Goal: Transaction & Acquisition: Purchase product/service

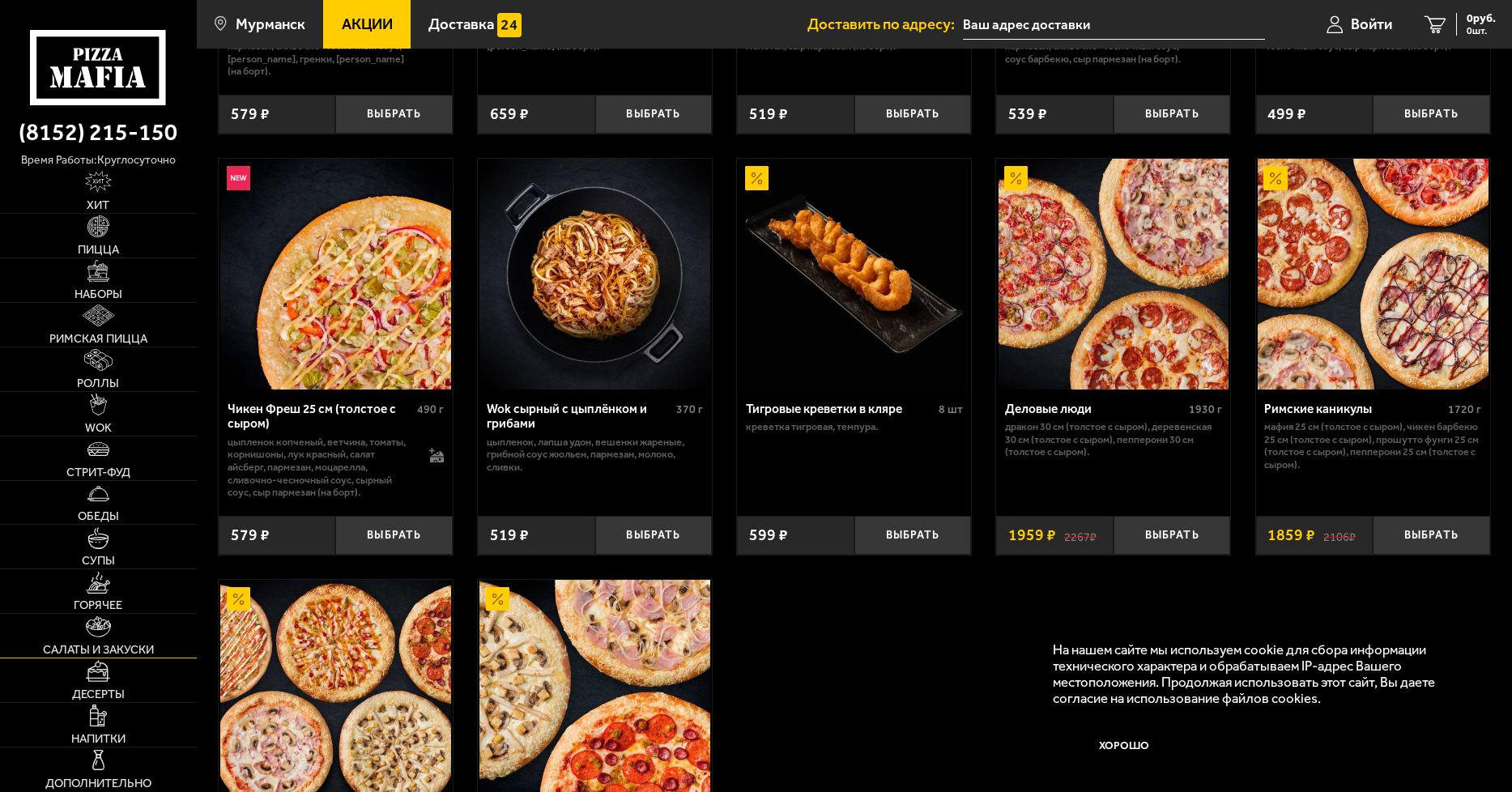
scroll to position [809, 0]
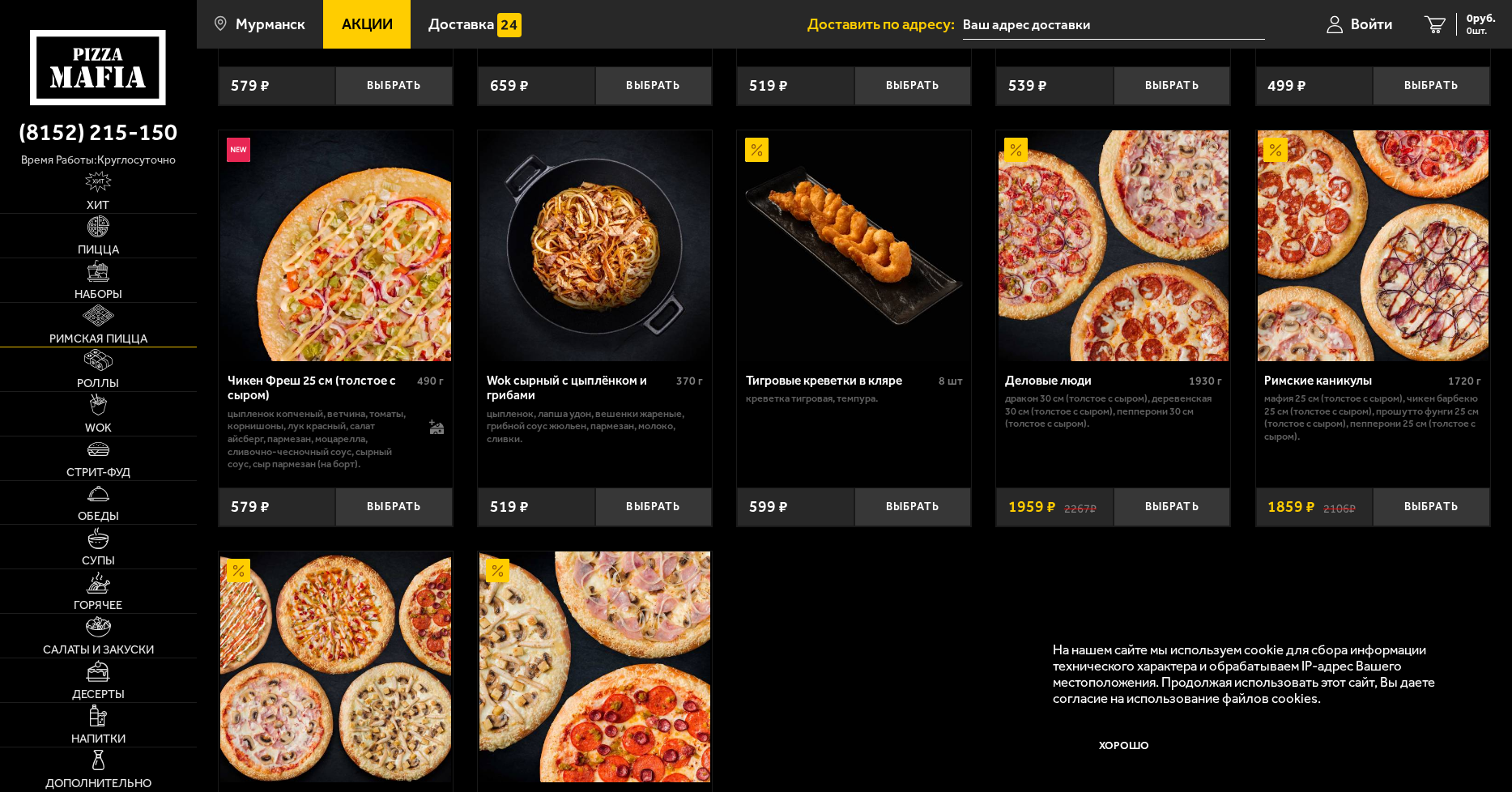
click at [118, 325] on link "Римская пицца" at bounding box center [98, 324] width 197 height 44
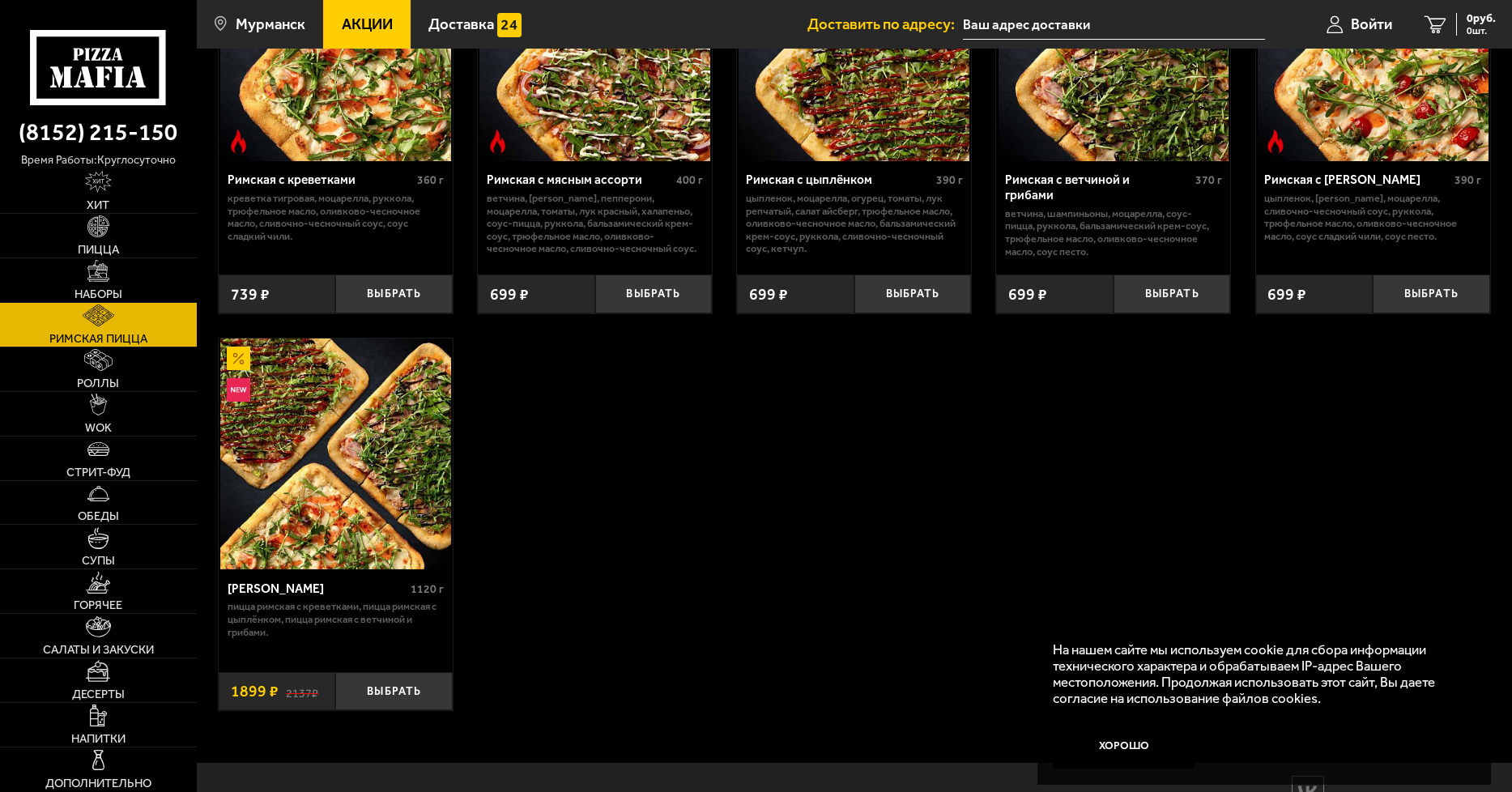
scroll to position [54, 0]
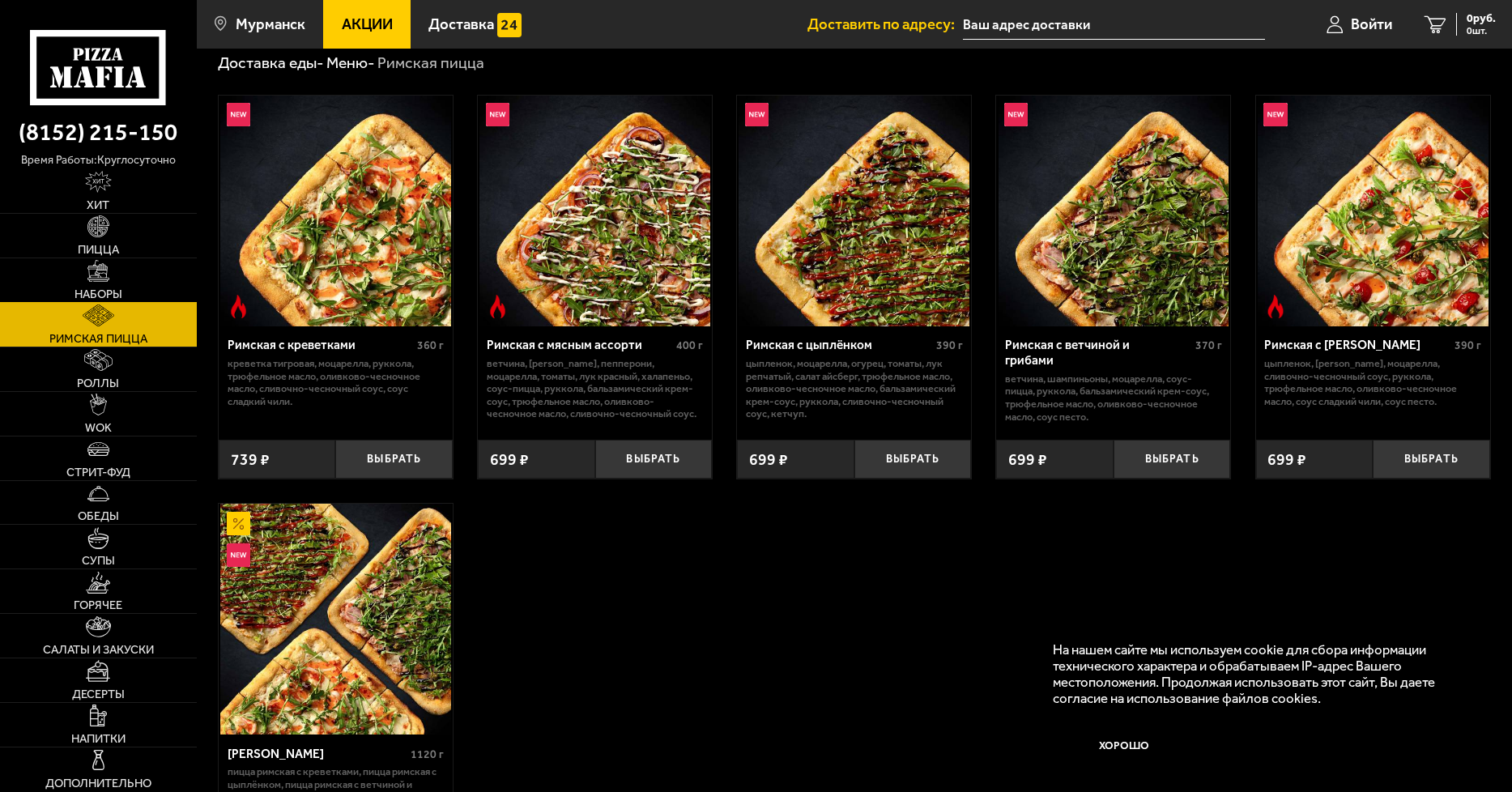
drag, startPoint x: 96, startPoint y: 275, endPoint x: 120, endPoint y: 290, distance: 28.3
click at [96, 275] on img at bounding box center [98, 270] width 22 height 22
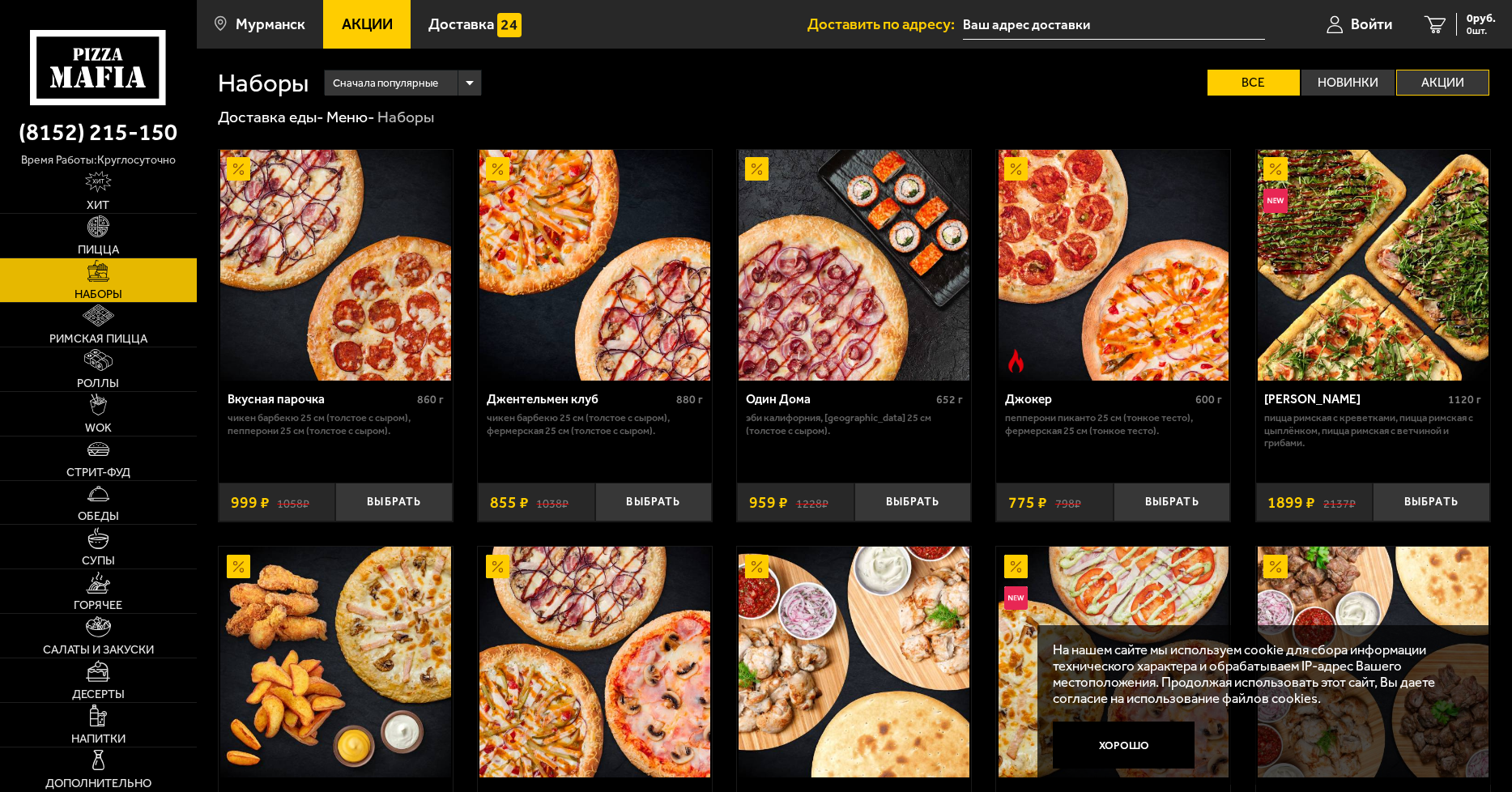
click at [1464, 79] on label "Акции" at bounding box center [1443, 82] width 93 height 26
click at [0, 0] on input "Акции" at bounding box center [0, 0] width 0 height 0
click at [1255, 87] on label "Все" at bounding box center [1254, 82] width 93 height 26
click at [0, 0] on input "Все" at bounding box center [0, 0] width 0 height 0
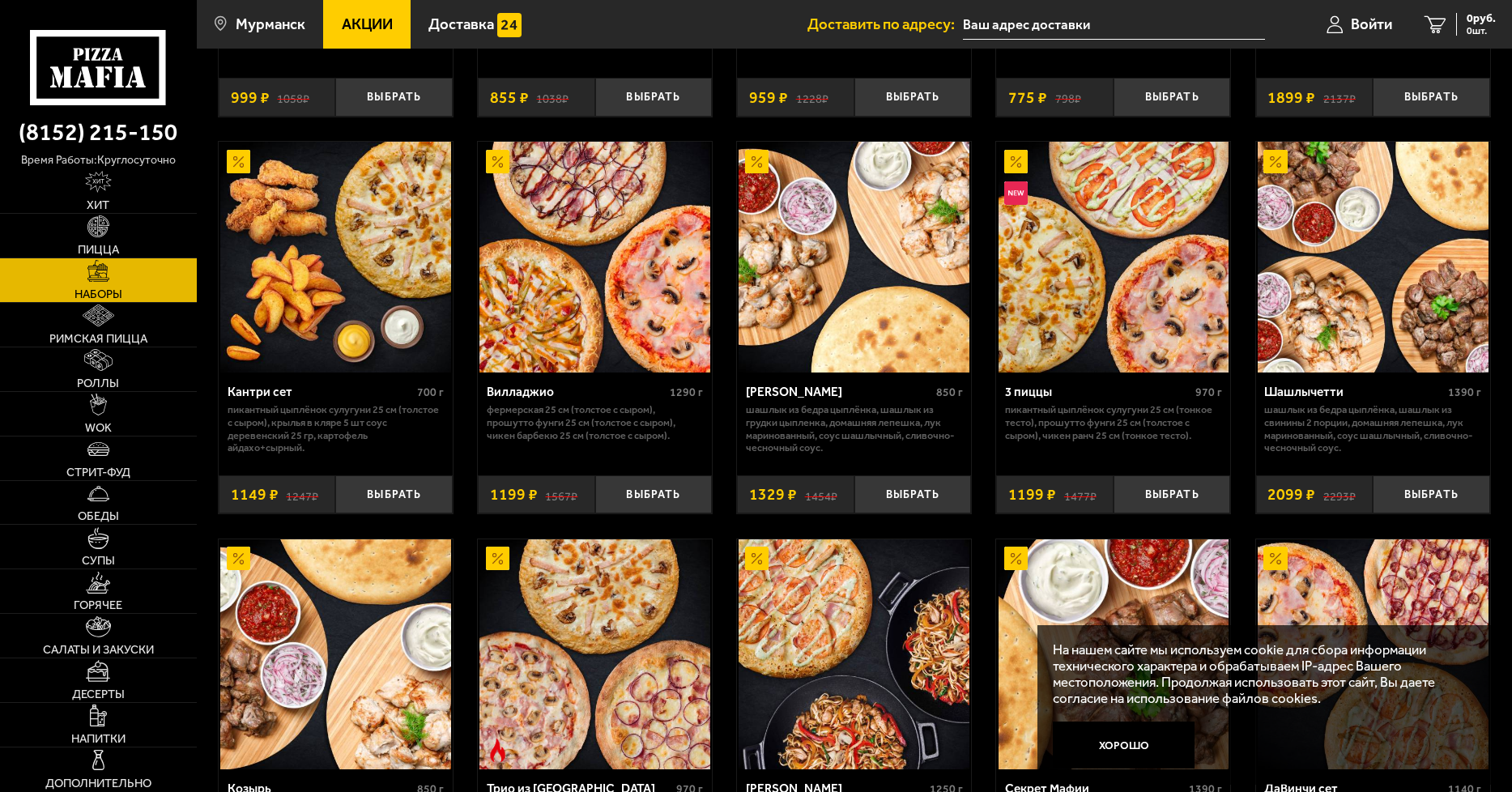
scroll to position [81, 0]
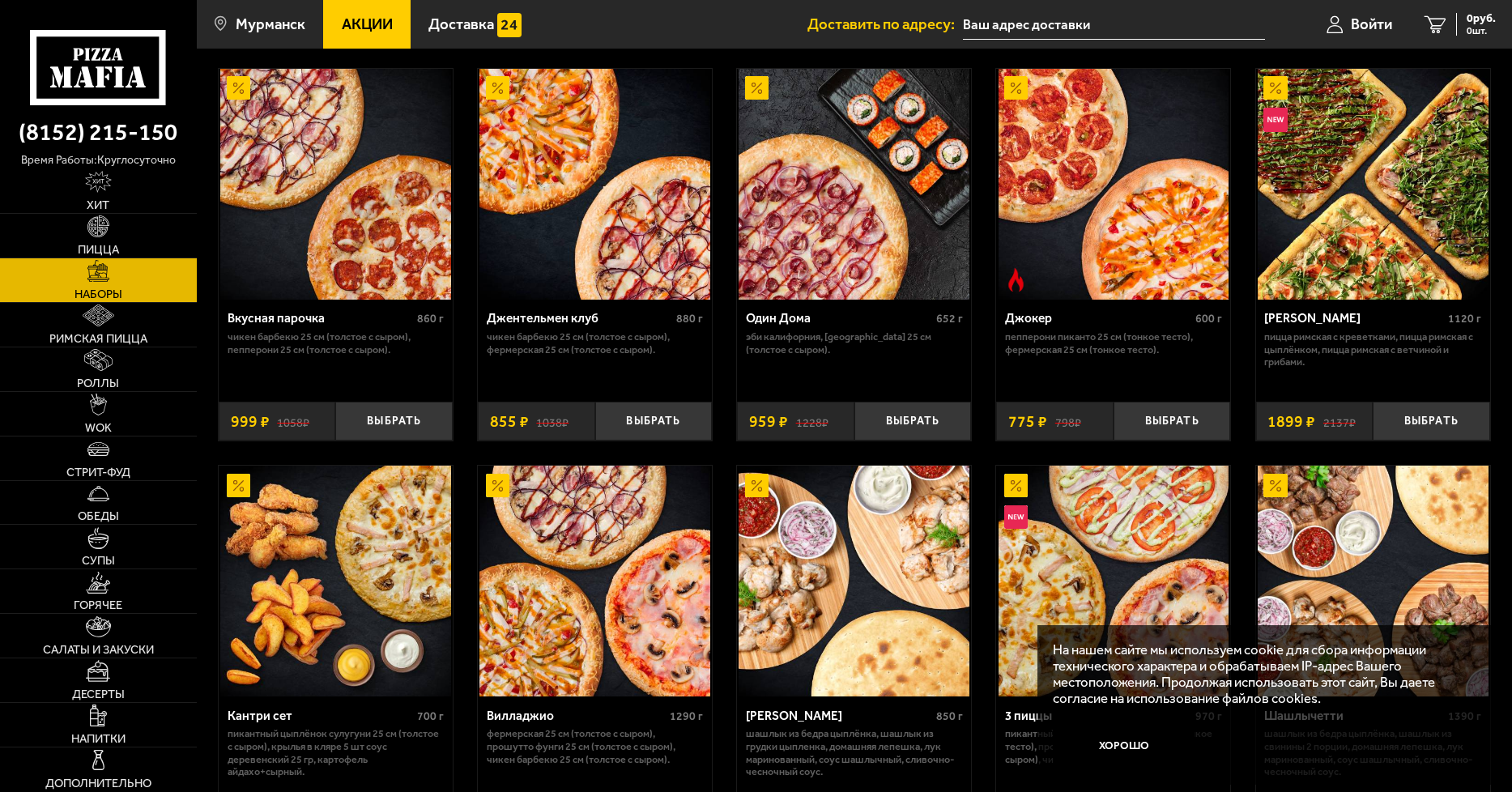
click at [121, 280] on link "Наборы" at bounding box center [98, 280] width 197 height 44
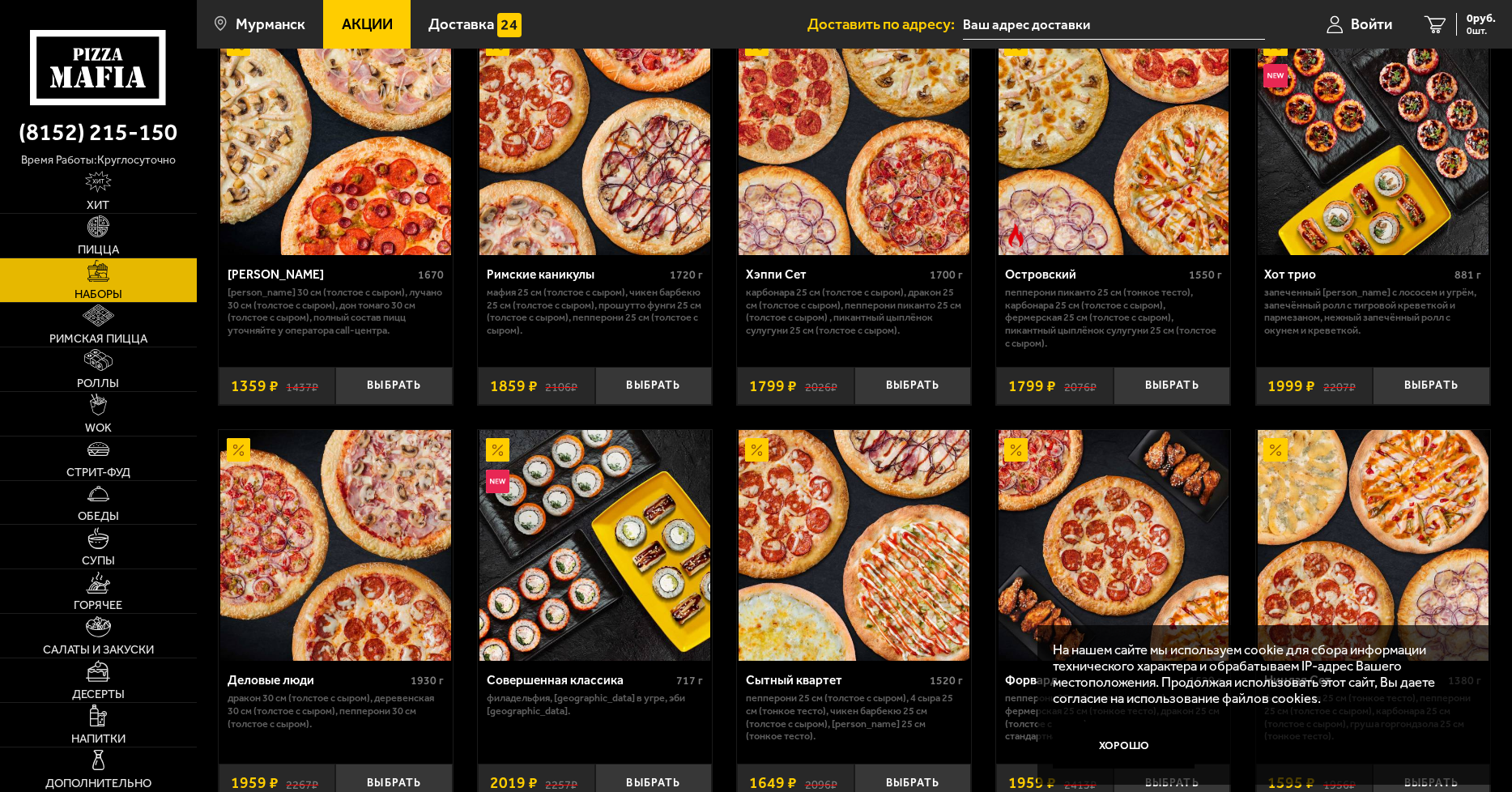
scroll to position [2105, 0]
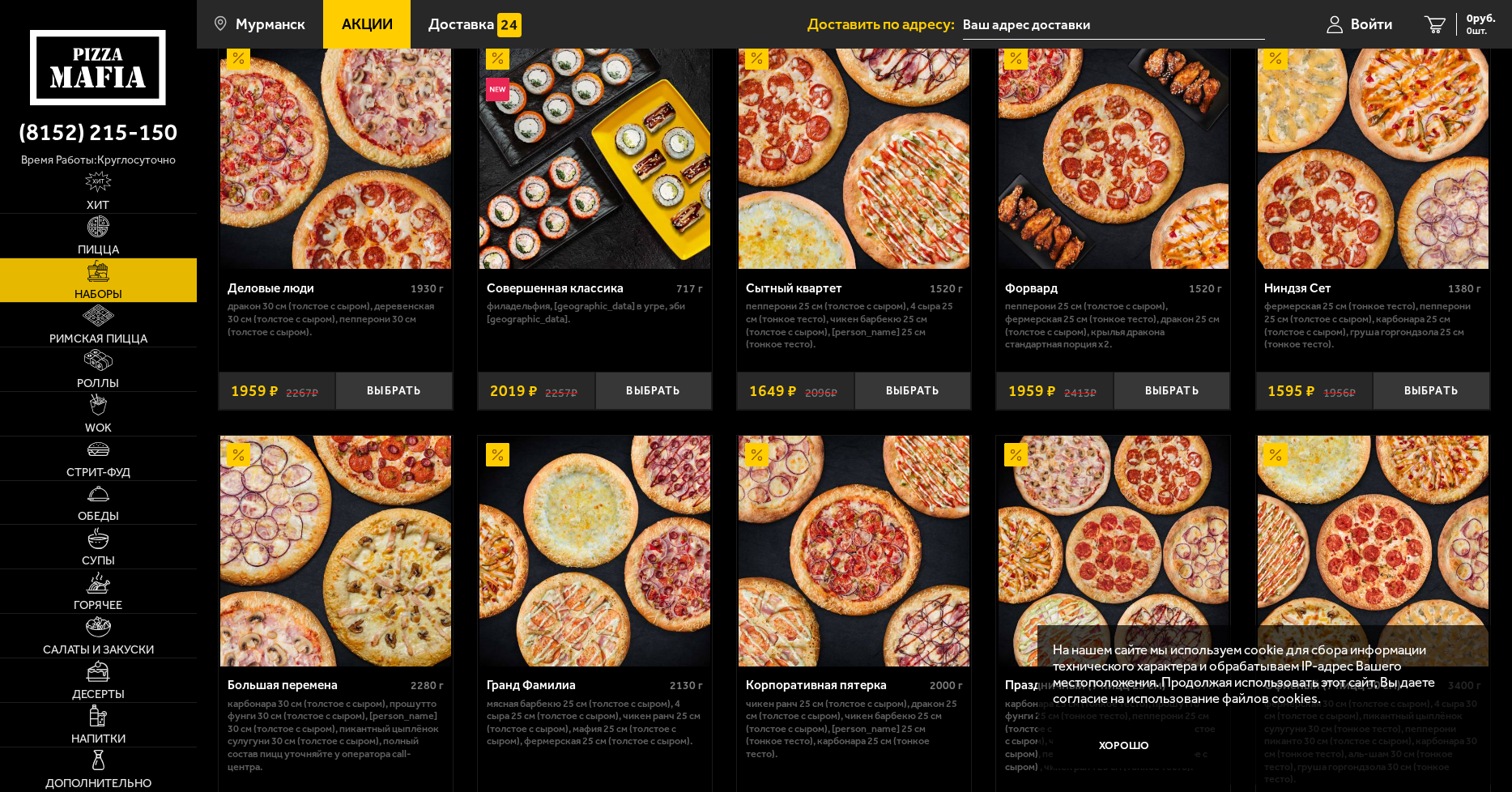
click at [1116, 744] on button "Хорошо" at bounding box center [1123, 744] width 142 height 47
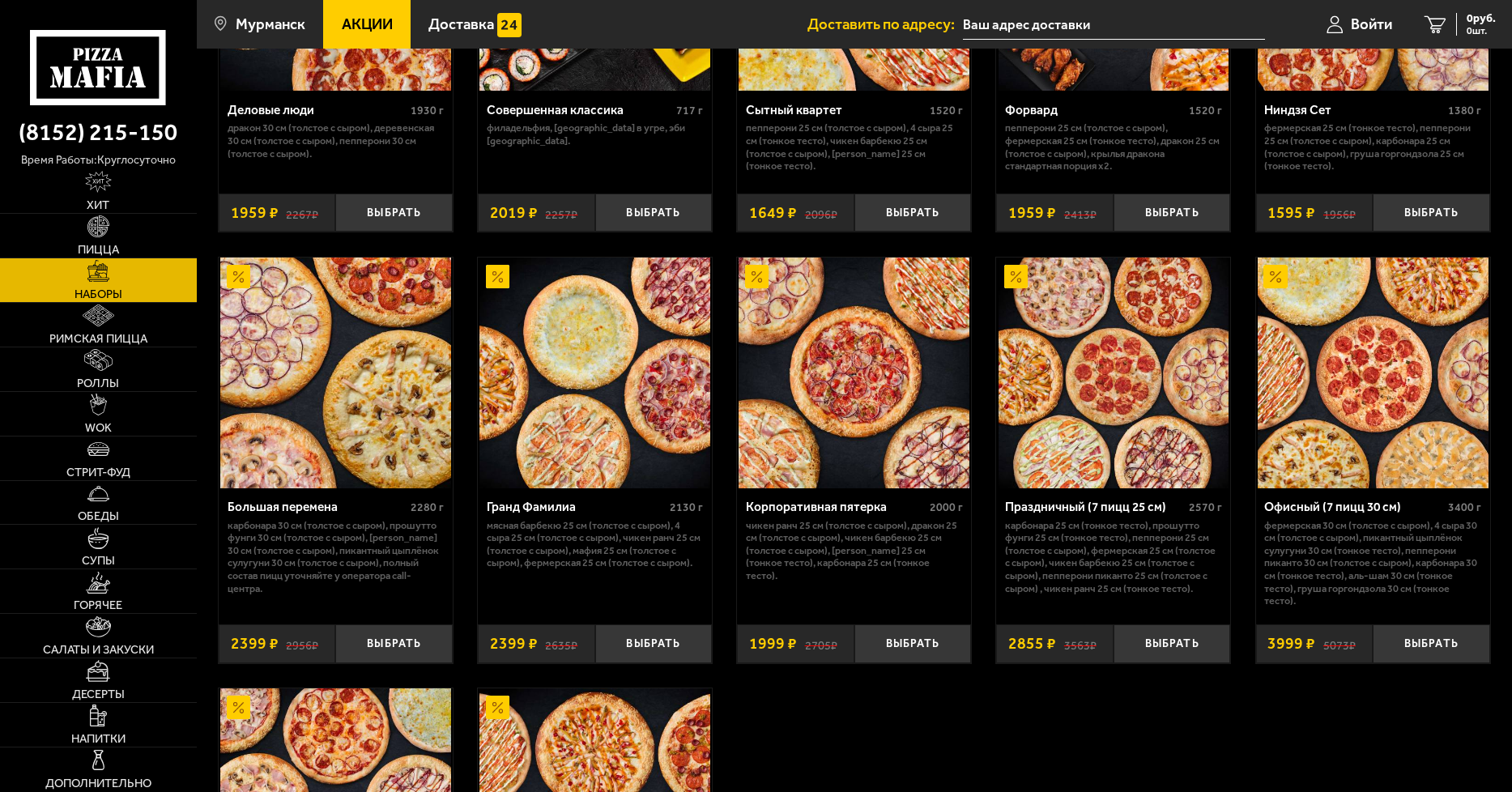
scroll to position [2267, 0]
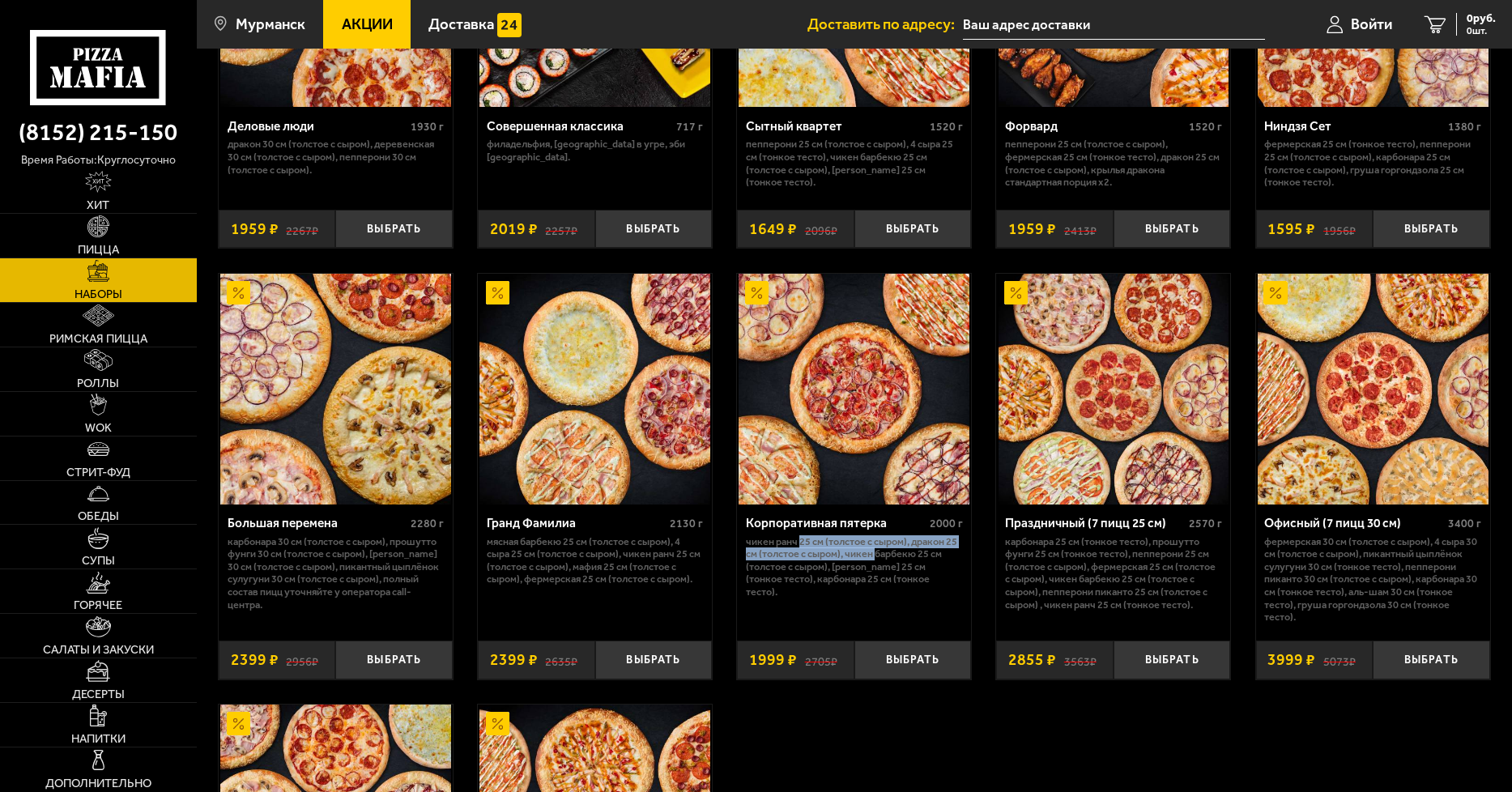
drag, startPoint x: 848, startPoint y: 554, endPoint x: 877, endPoint y: 555, distance: 29.0
click at [877, 555] on p "Чикен Ранч 25 см (толстое с сыром), Дракон 25 см (толстое с сыром), Чикен Барбе…" at bounding box center [854, 567] width 217 height 63
click at [879, 582] on p "Чикен Ранч 25 см (толстое с сыром), Дракон 25 см (толстое с сыром), Чикен Барбе…" at bounding box center [854, 567] width 217 height 63
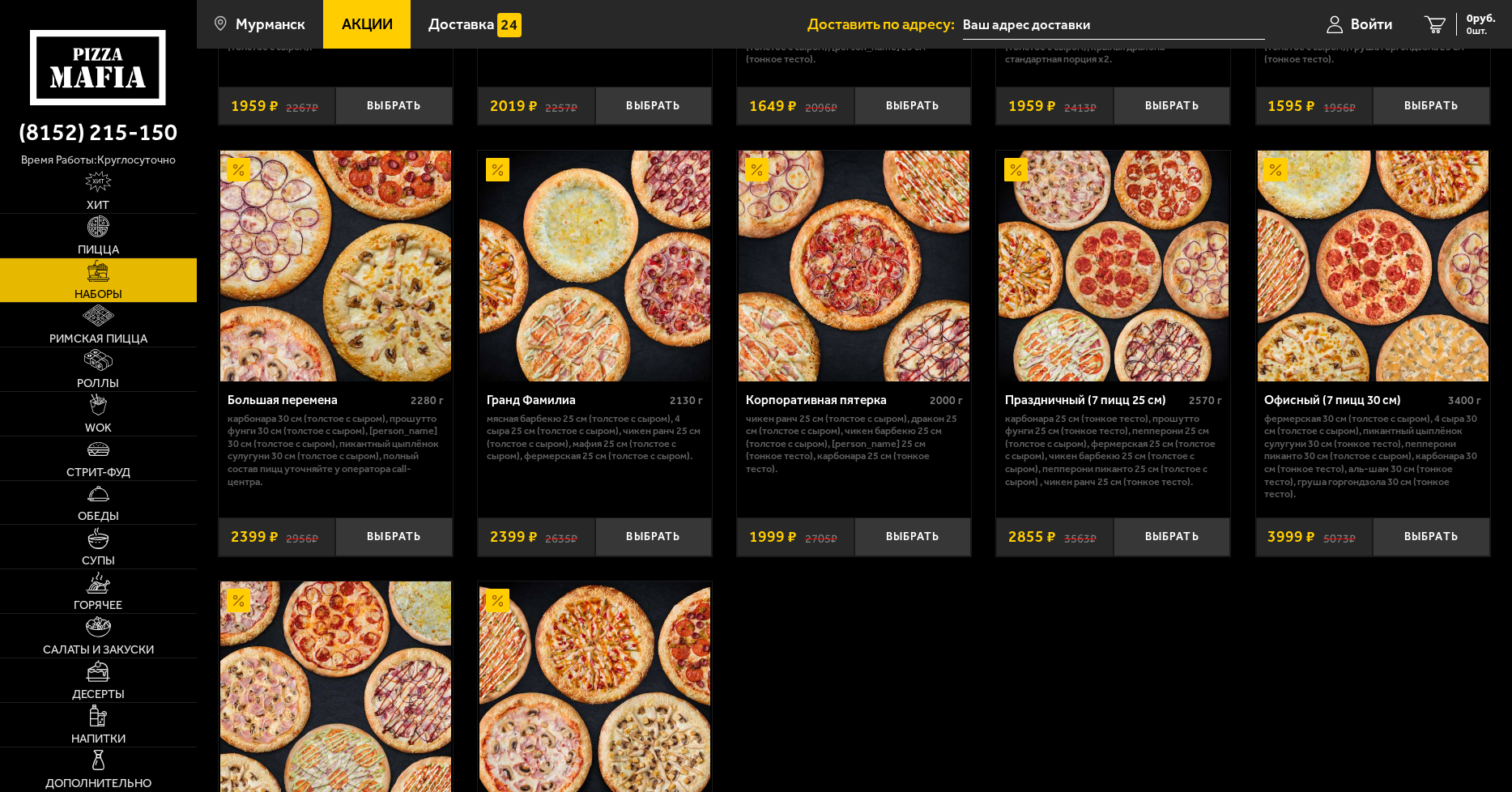
scroll to position [2374, 0]
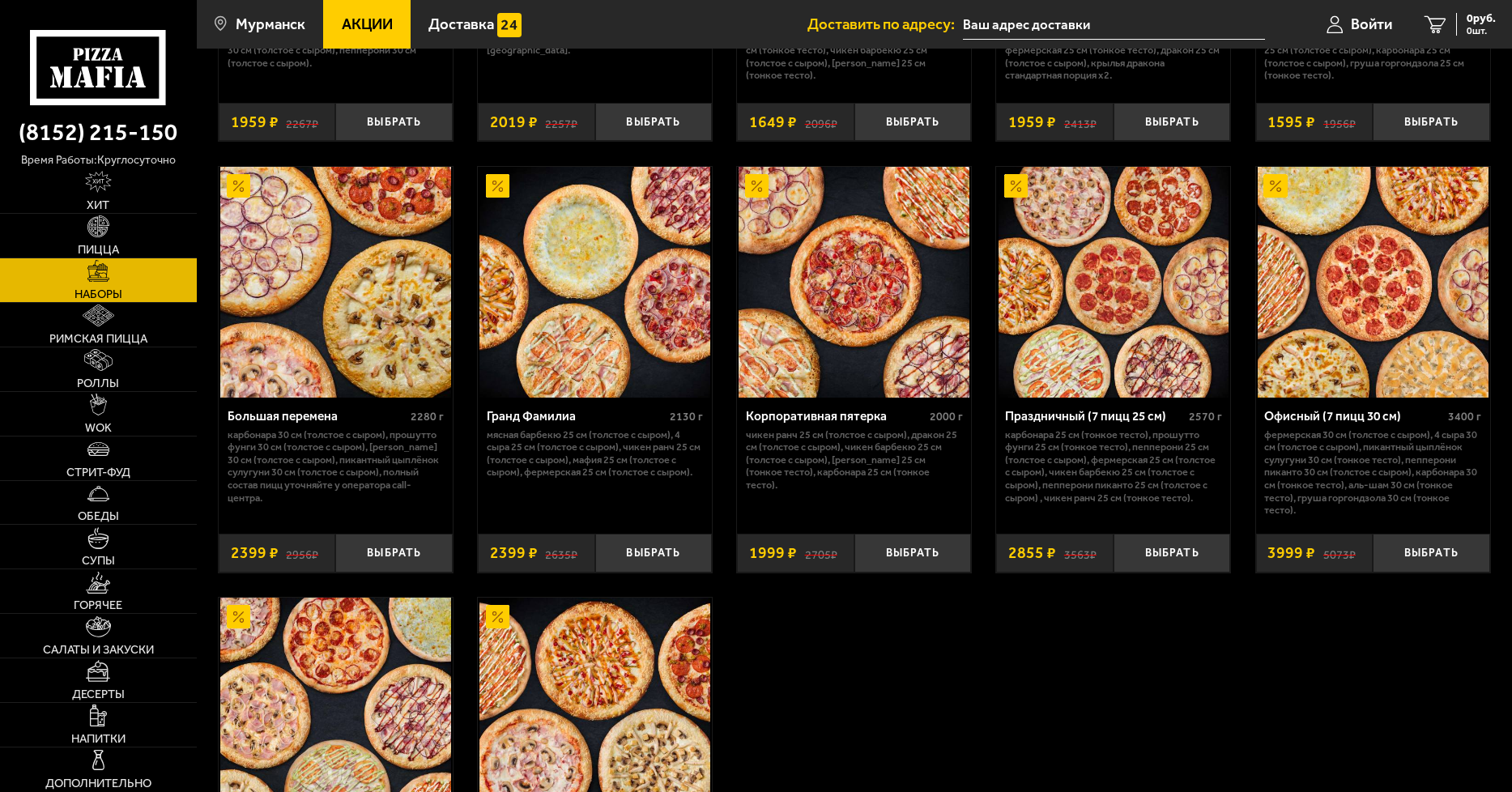
click at [136, 280] on link "Наборы" at bounding box center [98, 280] width 197 height 44
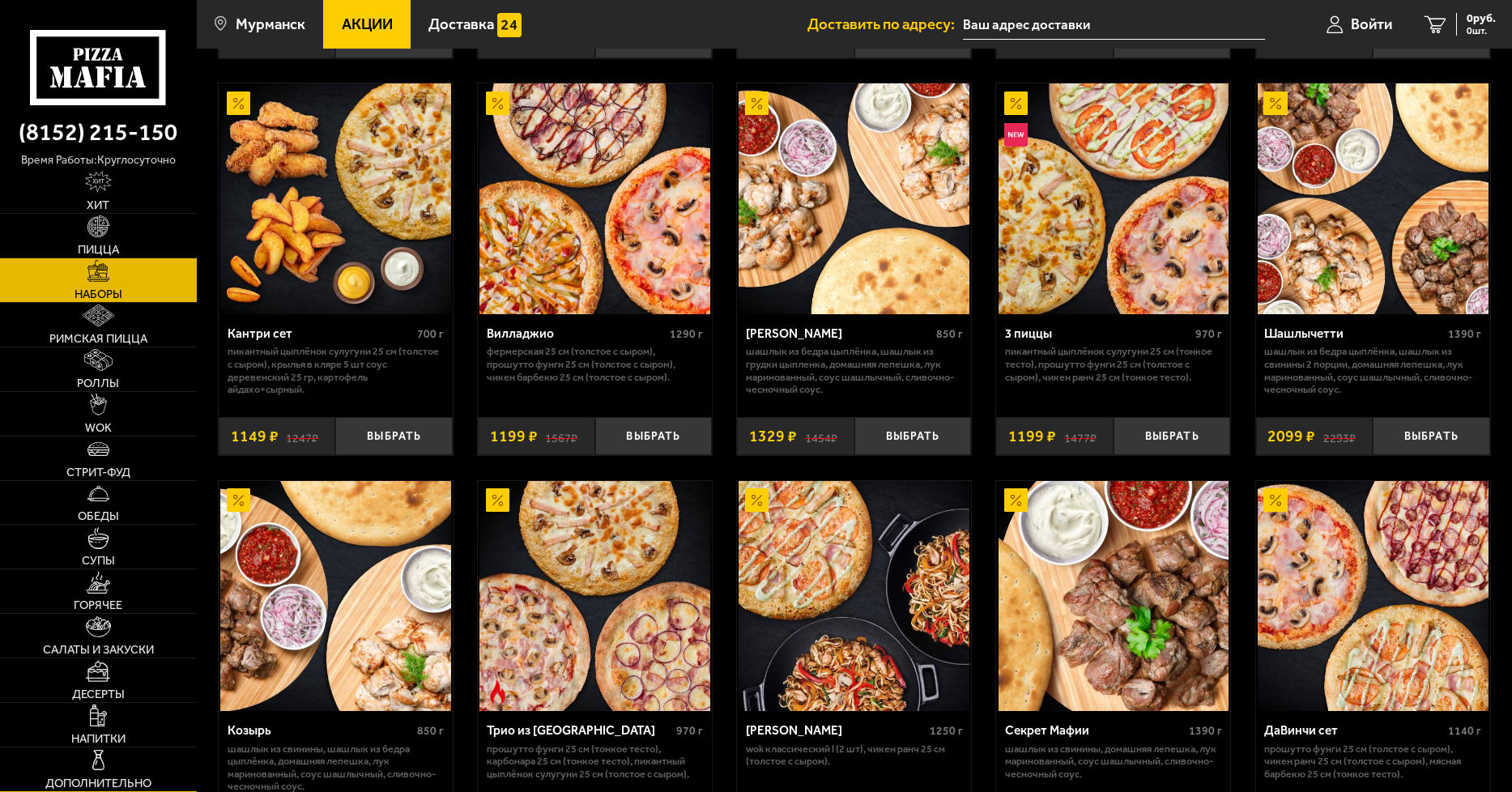
scroll to position [486, 0]
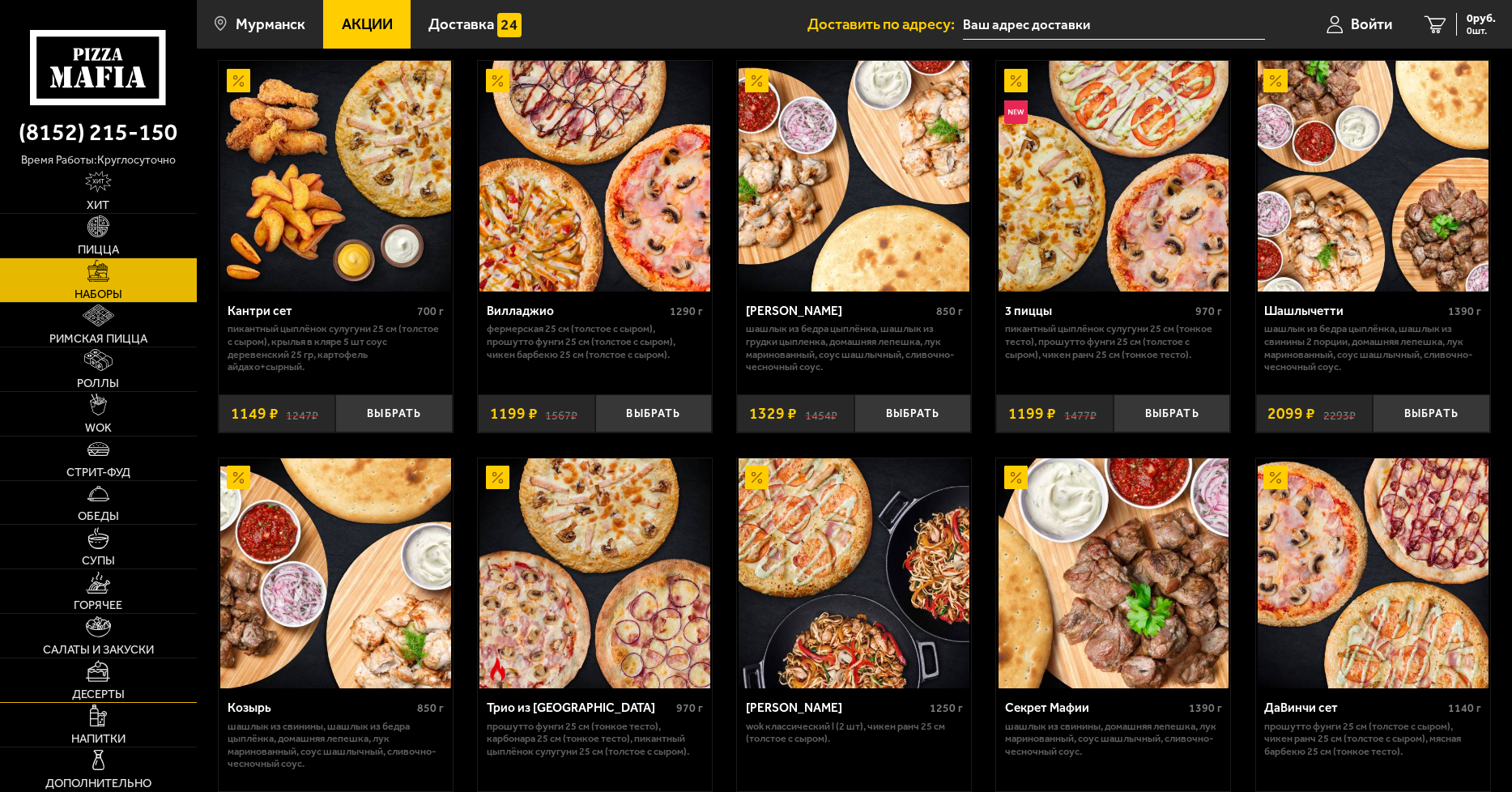
click at [122, 672] on link "Десерты" at bounding box center [98, 680] width 197 height 44
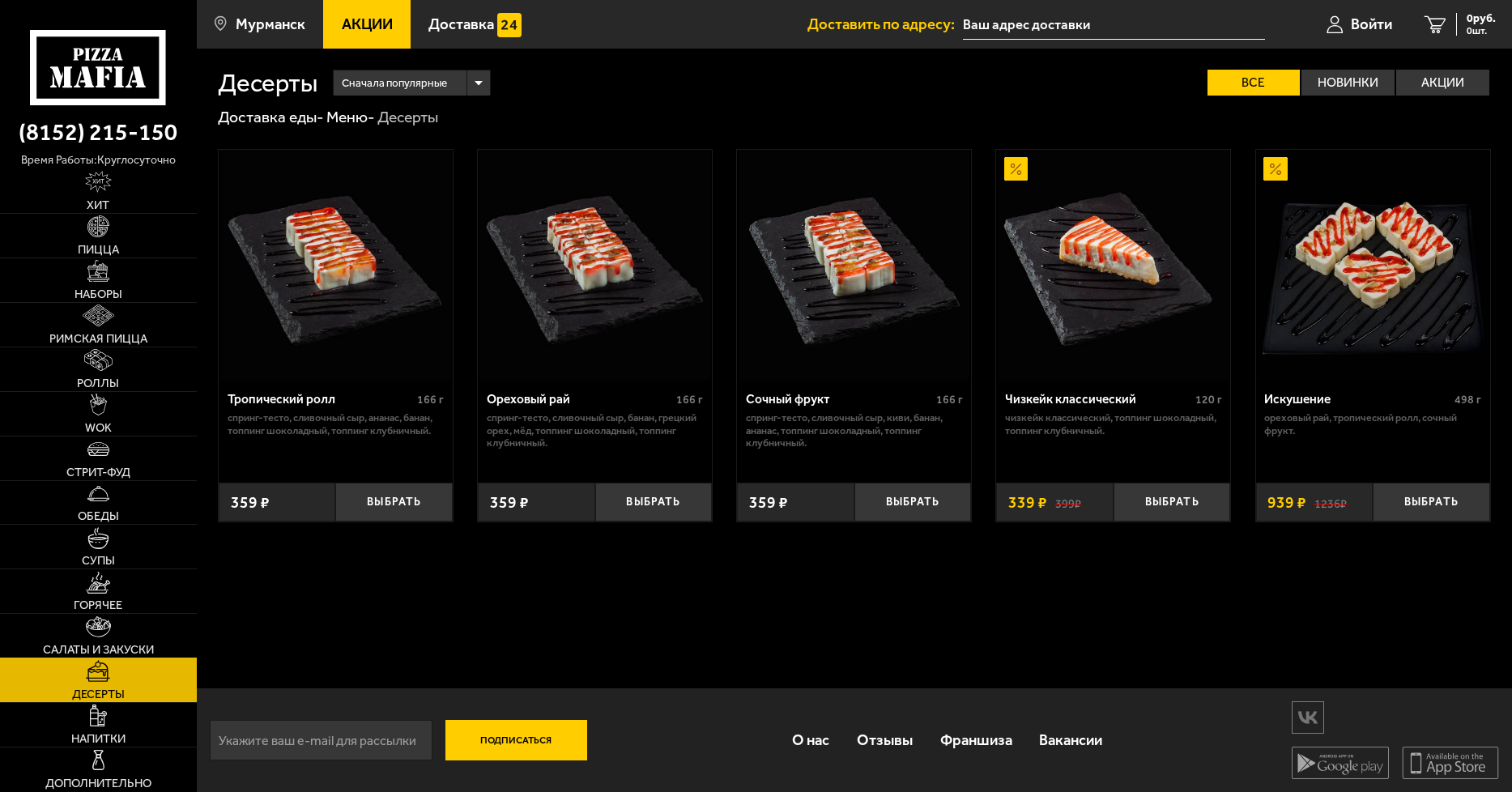
click at [128, 651] on span "Салаты и закуски" at bounding box center [98, 649] width 111 height 12
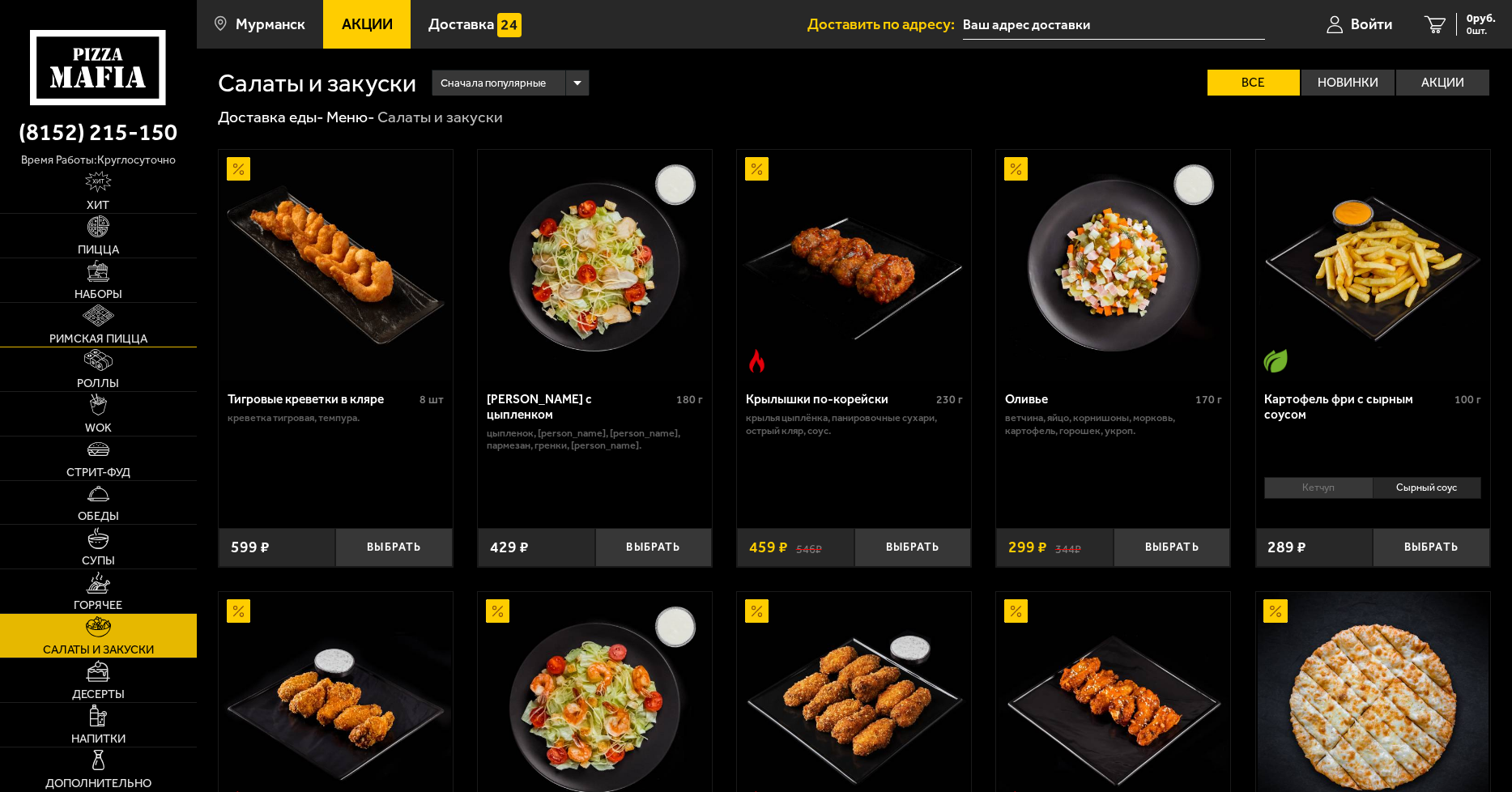
click at [100, 338] on span "Римская пицца" at bounding box center [98, 338] width 98 height 12
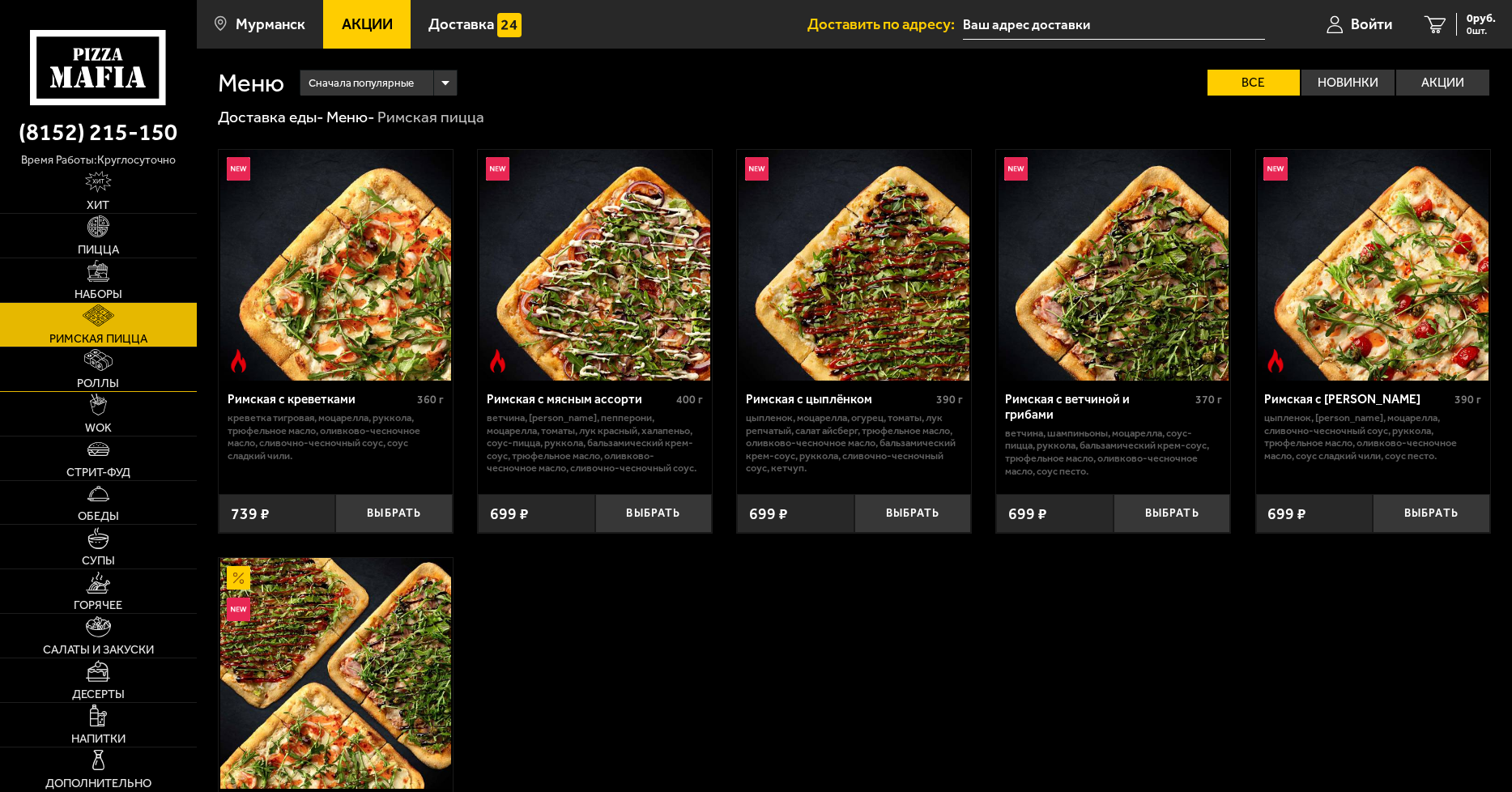
click at [95, 370] on img at bounding box center [99, 359] width 29 height 22
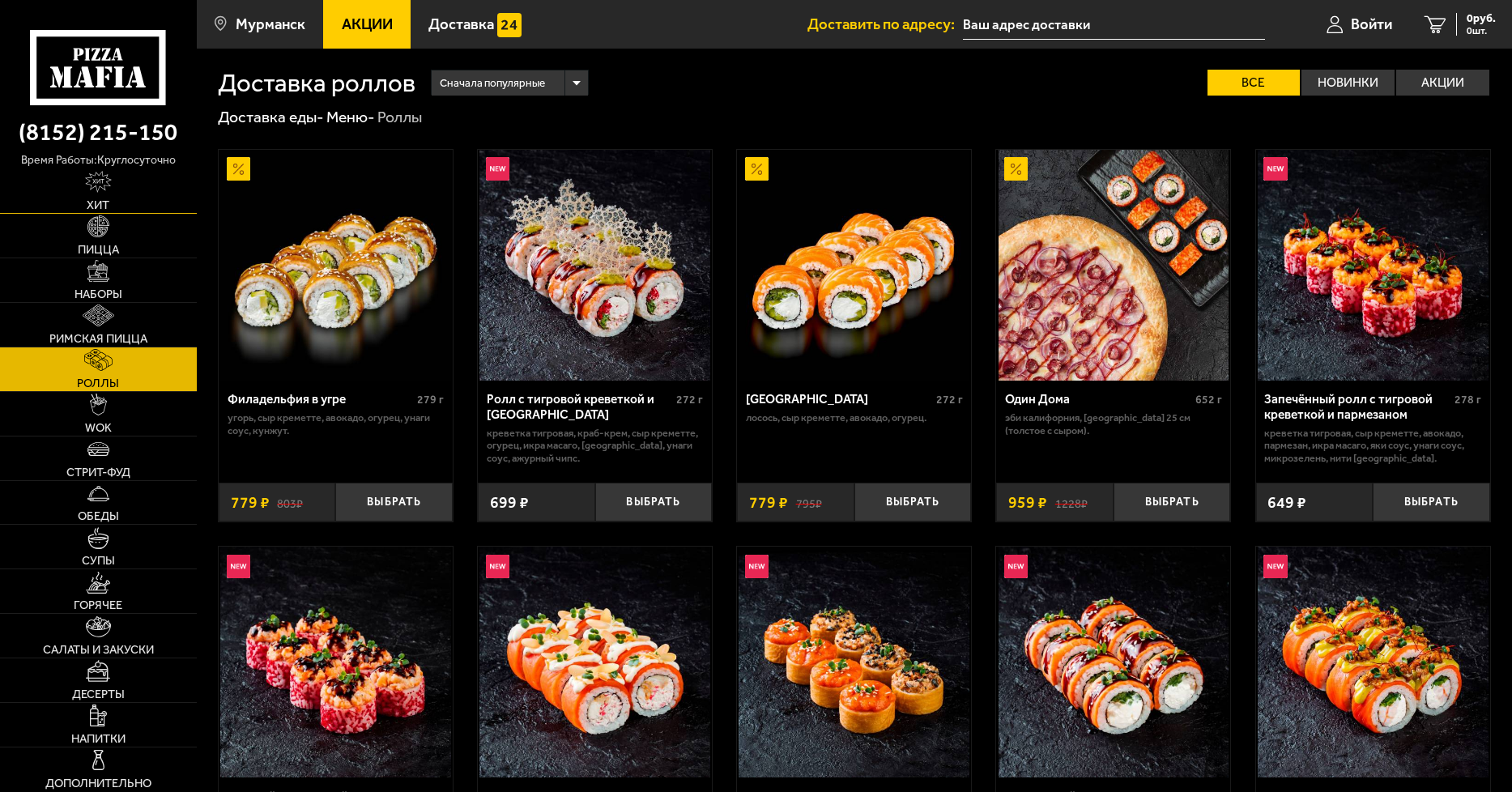
click at [111, 188] on img at bounding box center [97, 182] width 26 height 22
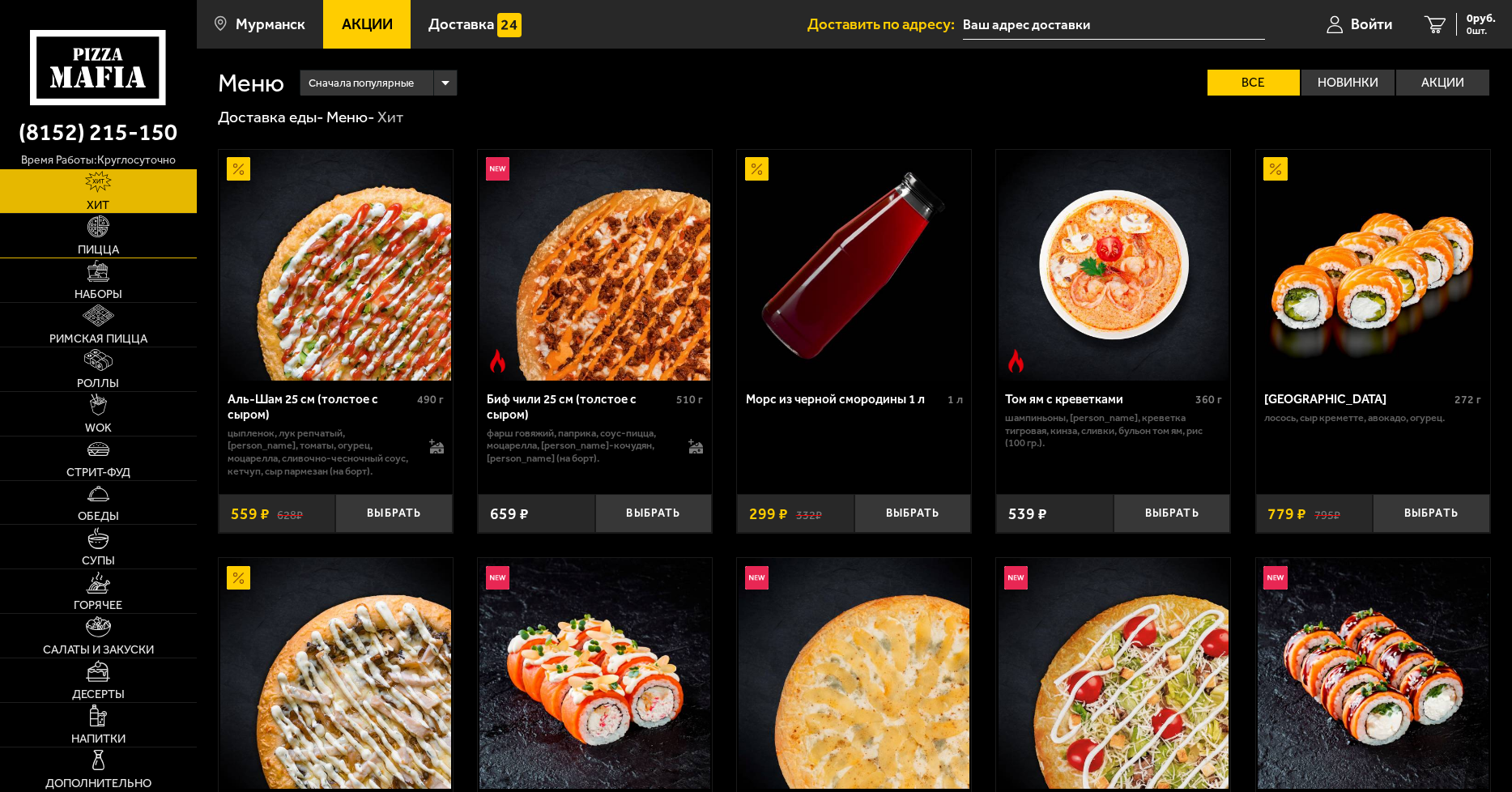
click at [107, 238] on link "Пицца" at bounding box center [98, 236] width 197 height 44
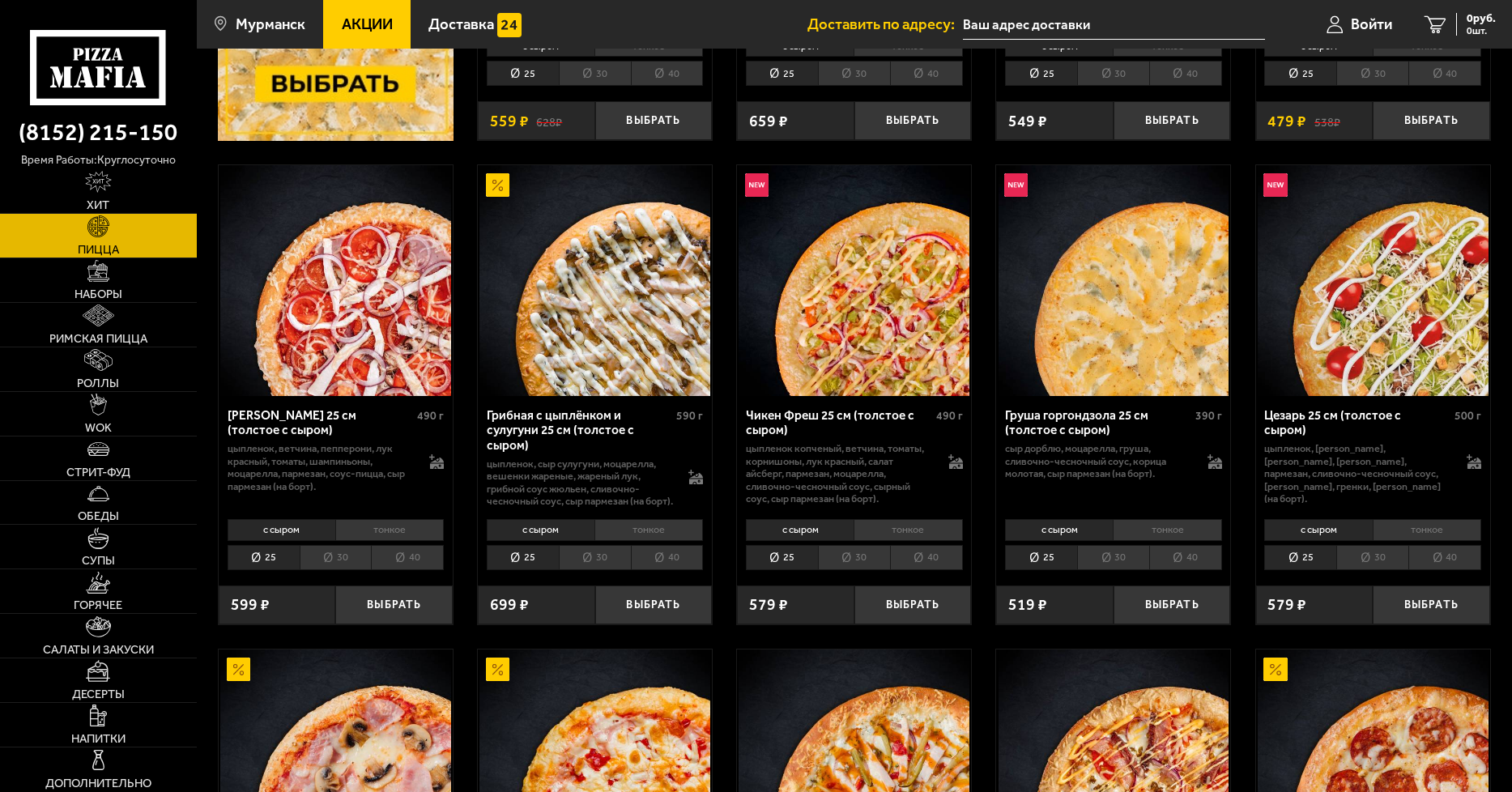
scroll to position [728, 0]
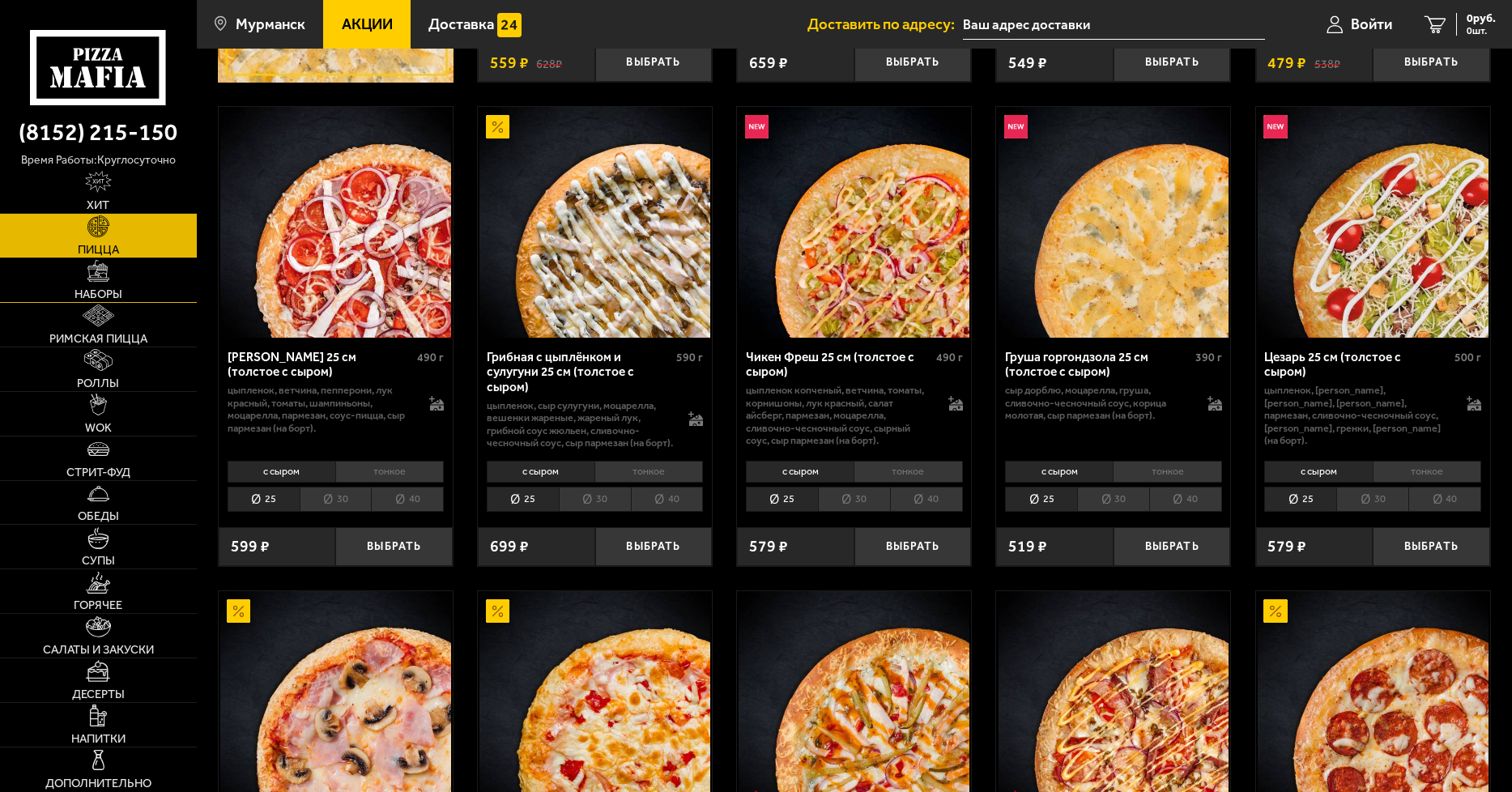
click at [110, 282] on link "Наборы" at bounding box center [98, 280] width 197 height 44
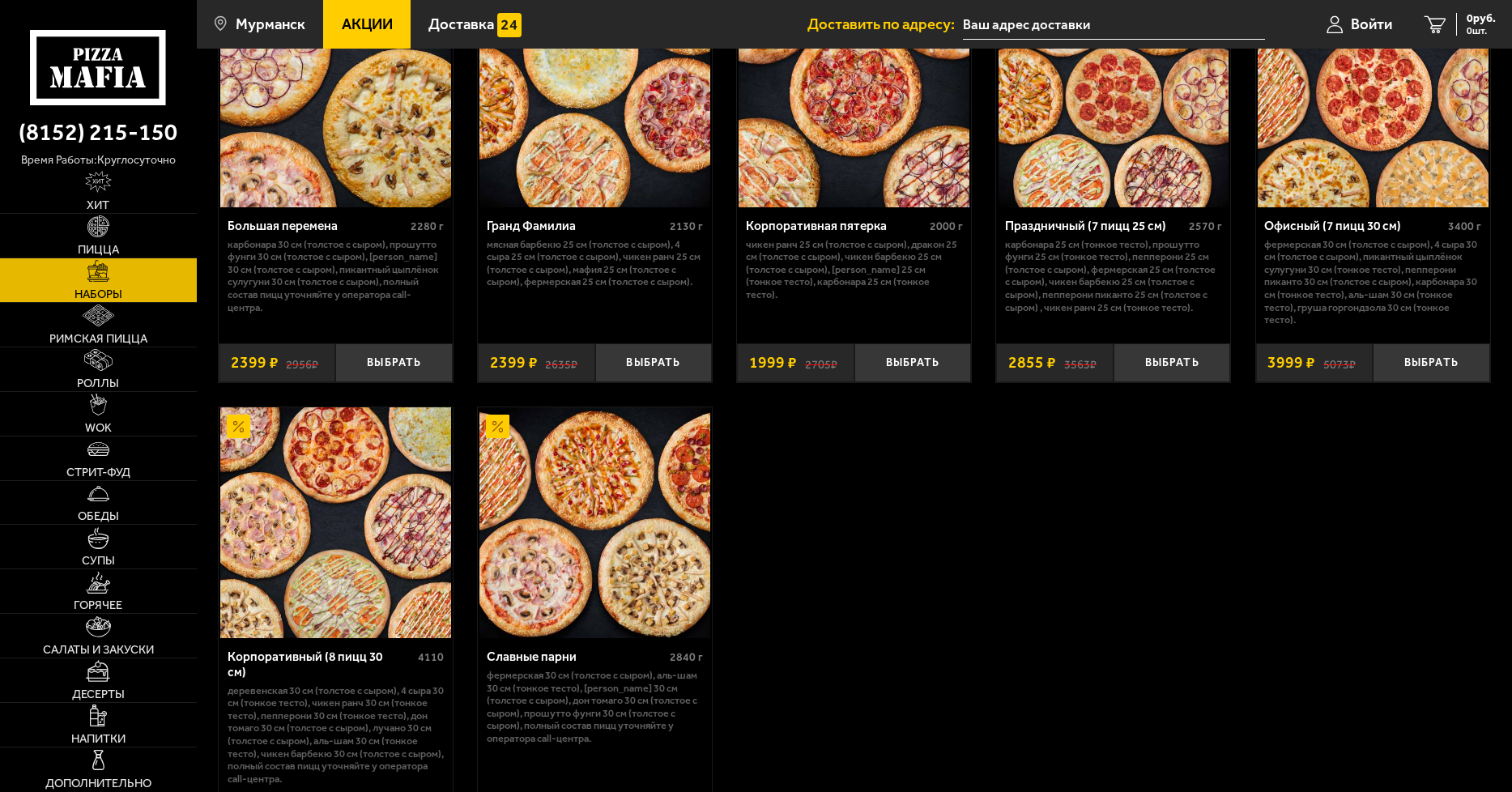
scroll to position [2778, 0]
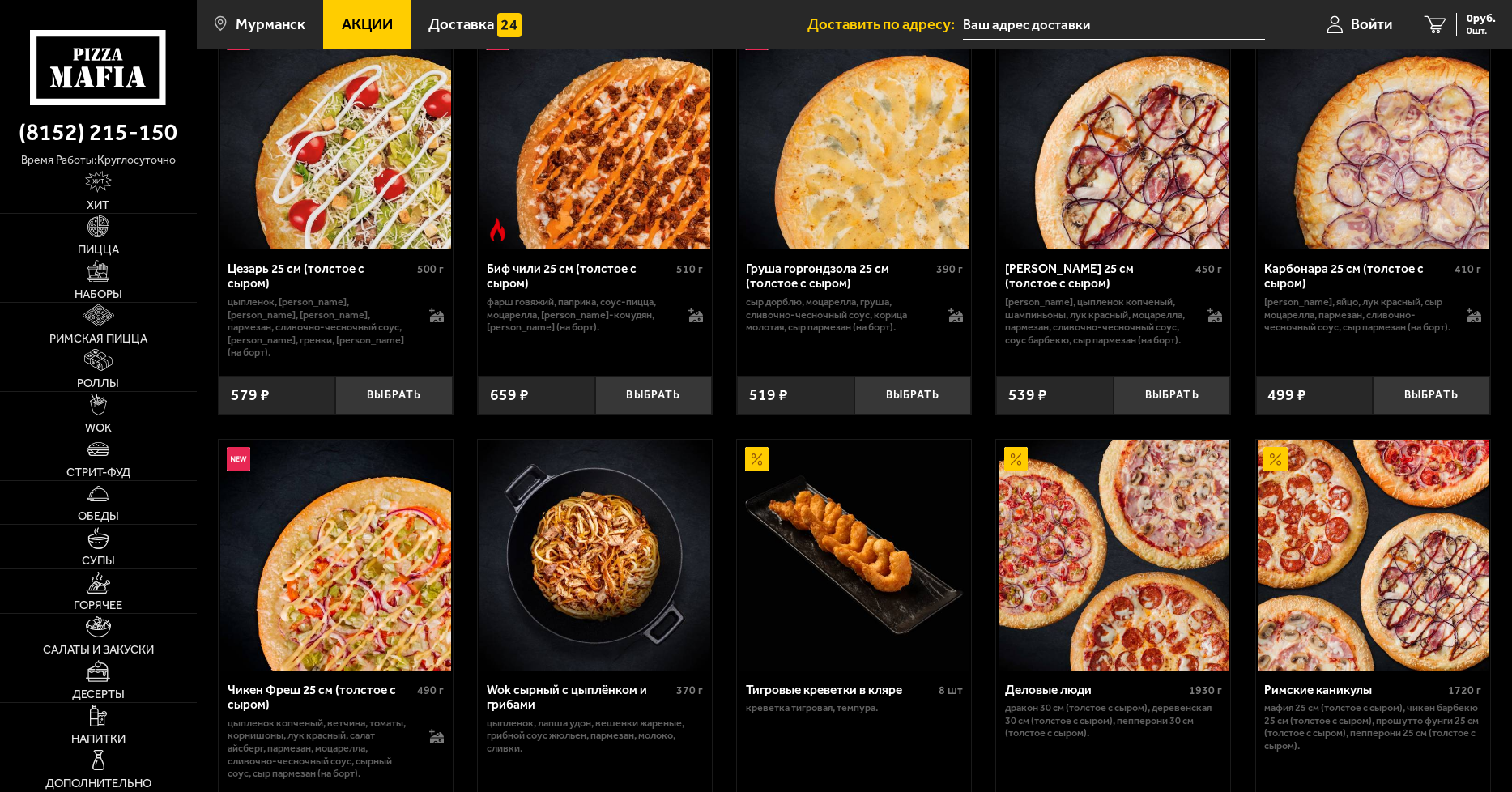
scroll to position [728, 0]
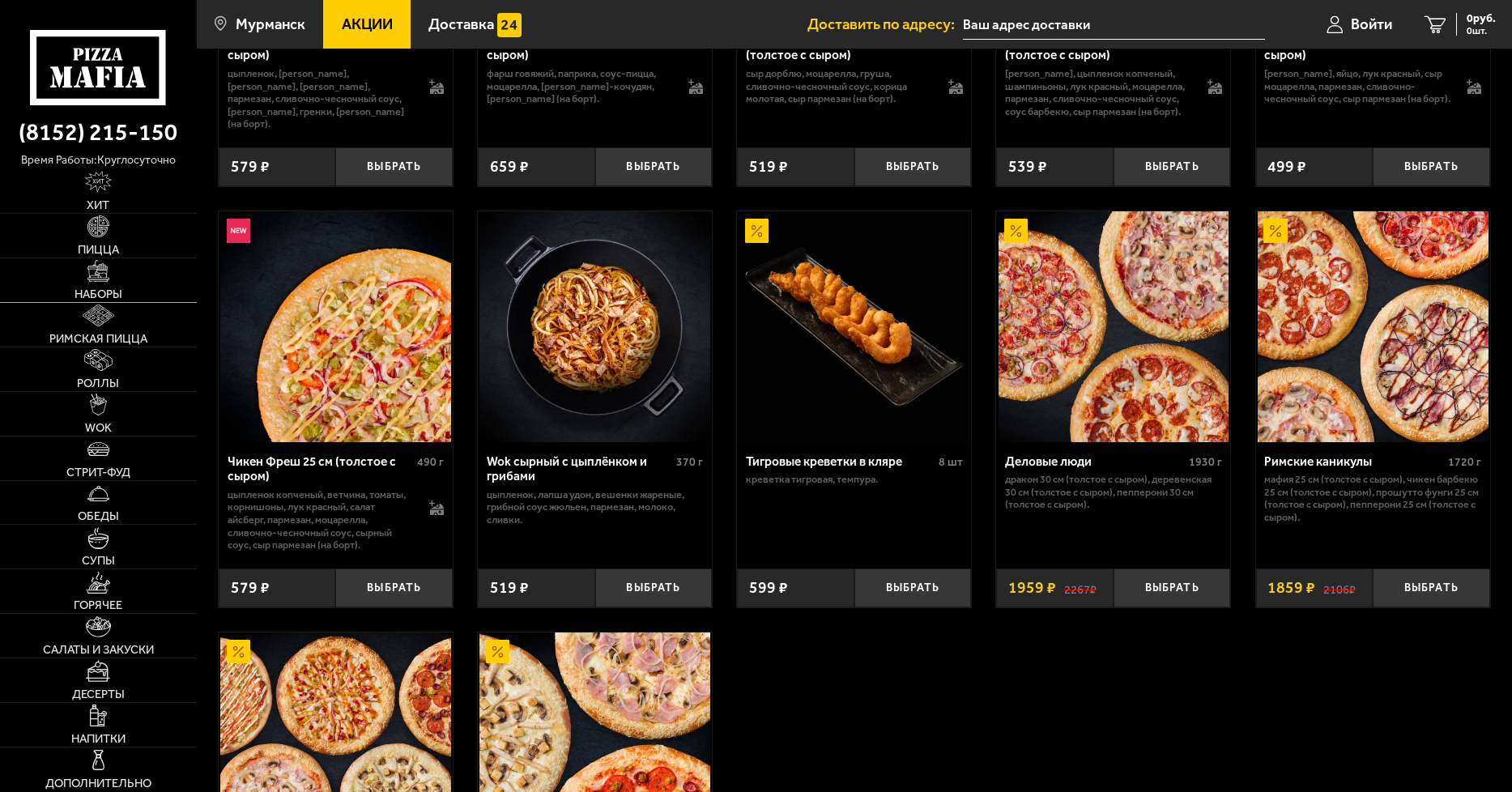
click at [102, 272] on img at bounding box center [98, 270] width 22 height 22
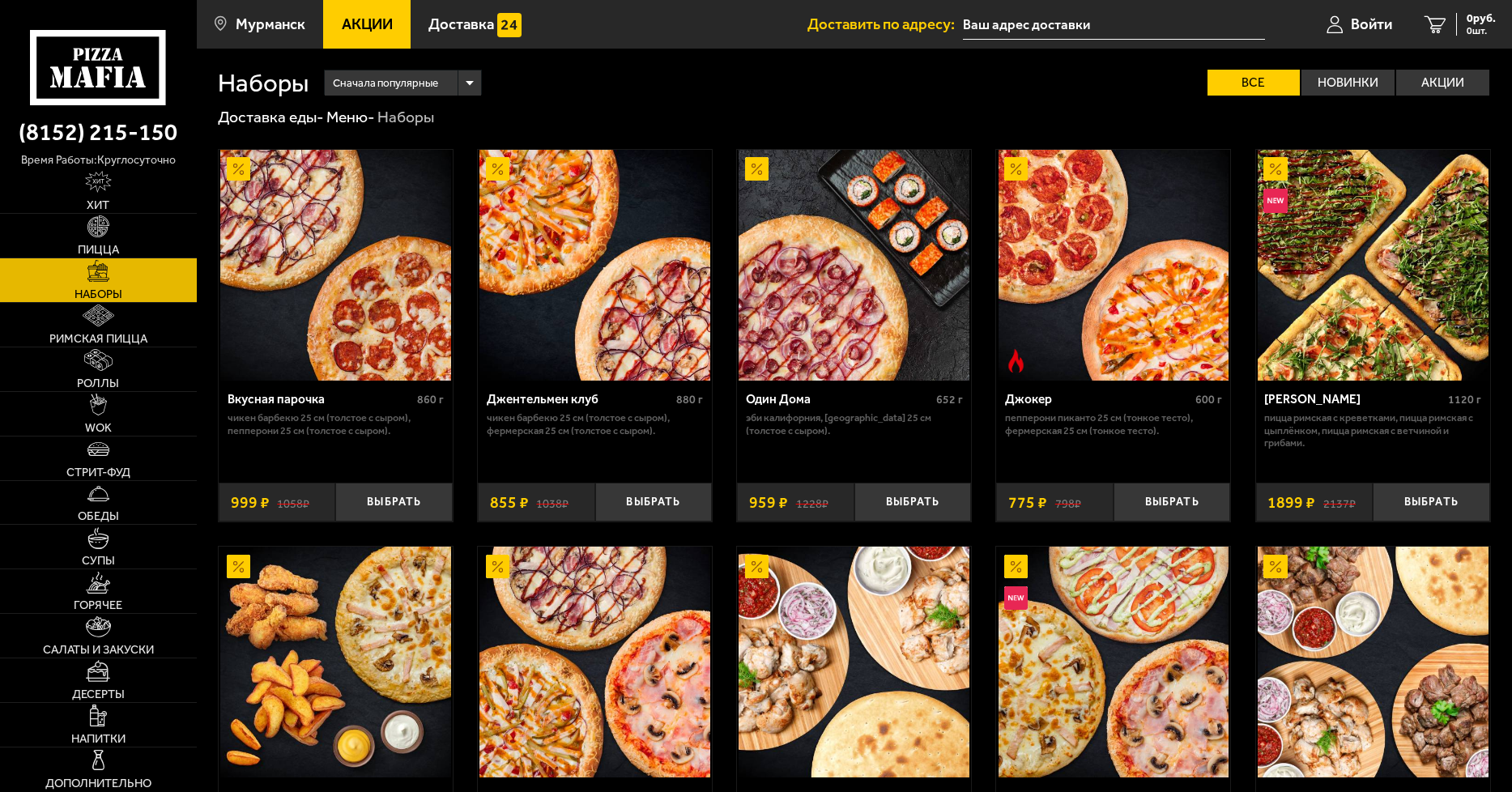
click at [1362, 326] on img at bounding box center [1372, 265] width 231 height 231
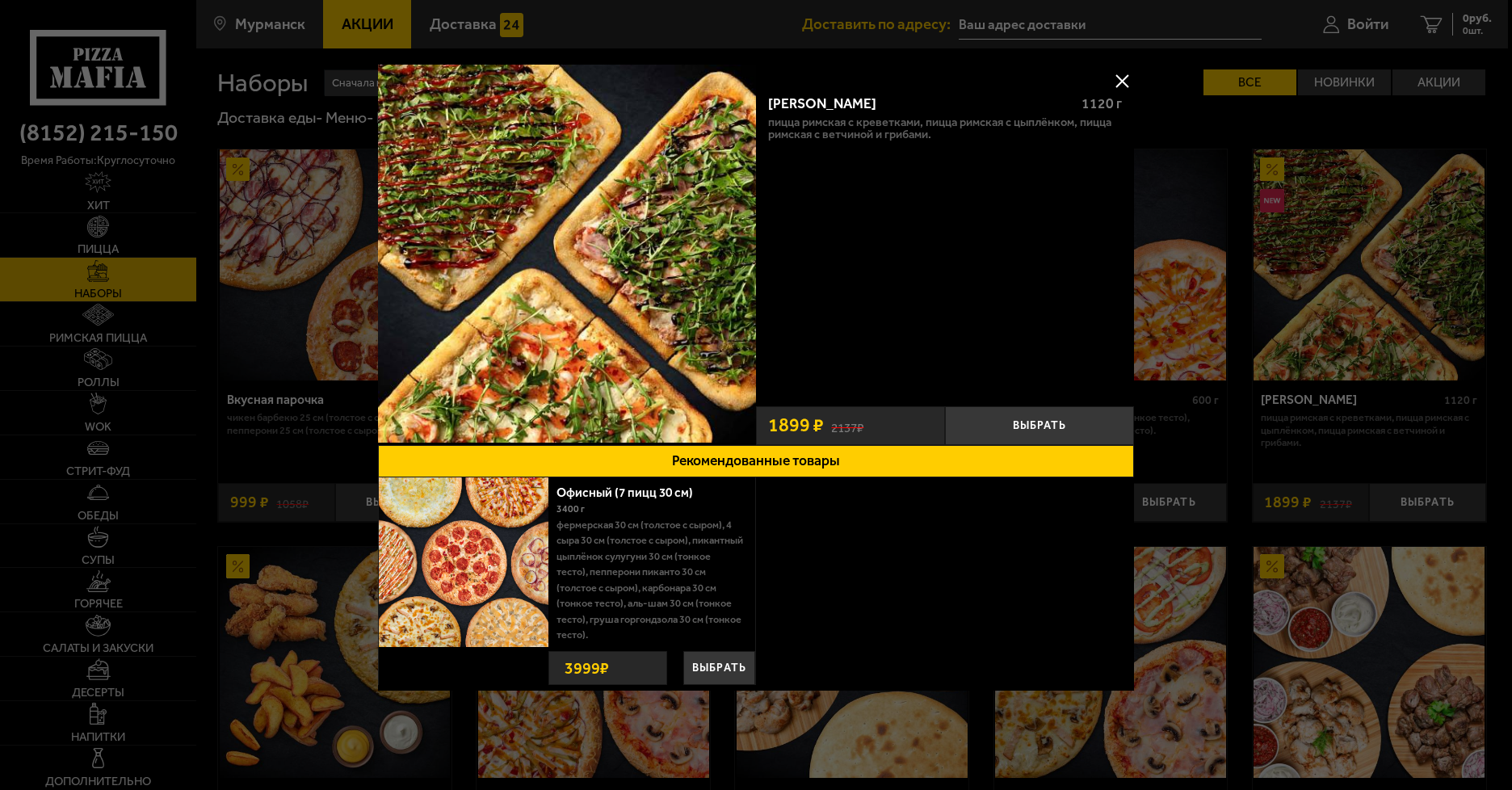
click at [1295, 335] on div at bounding box center [756, 395] width 1512 height 790
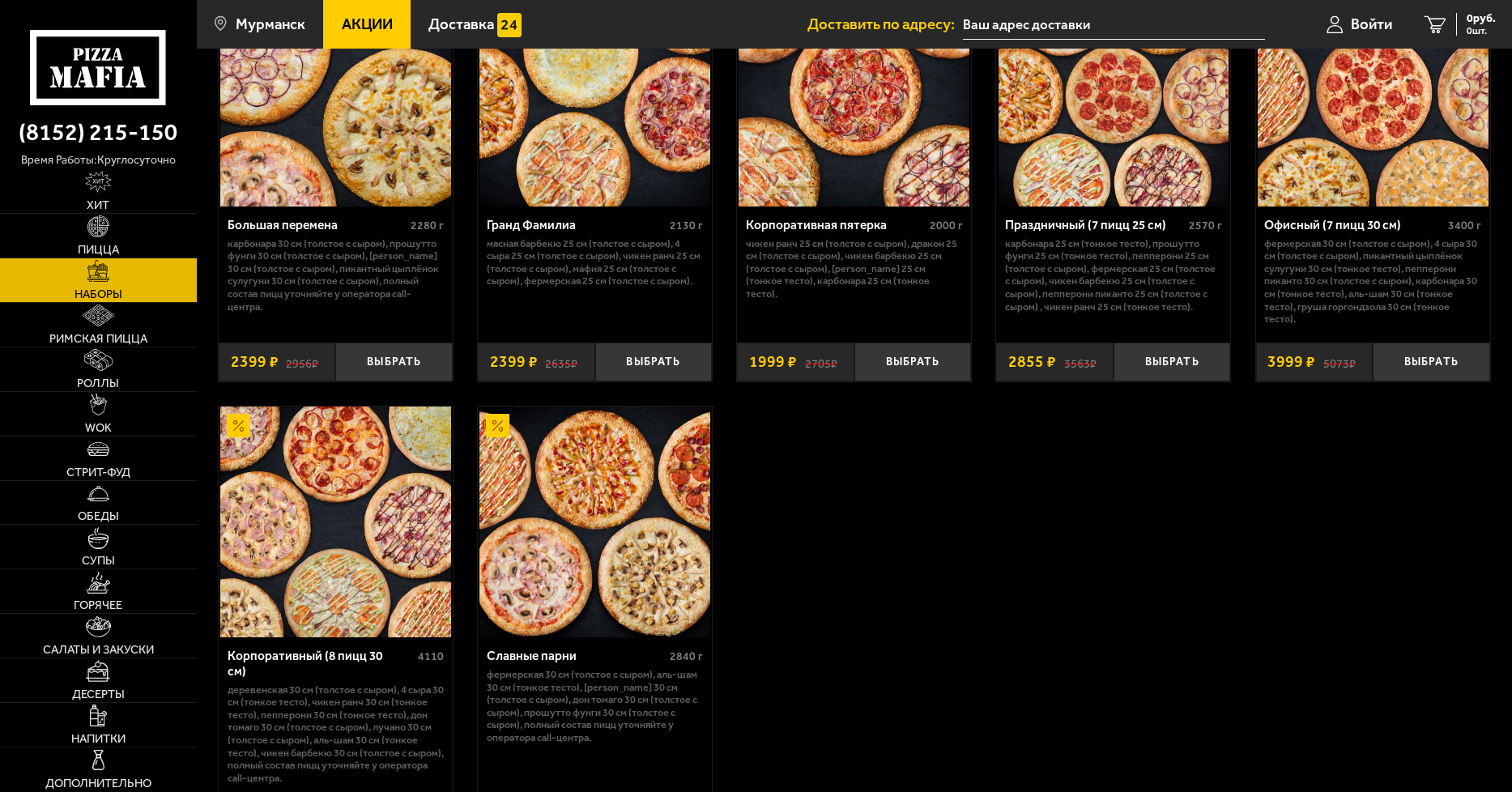
scroll to position [2617, 0]
